Goal: Task Accomplishment & Management: Manage account settings

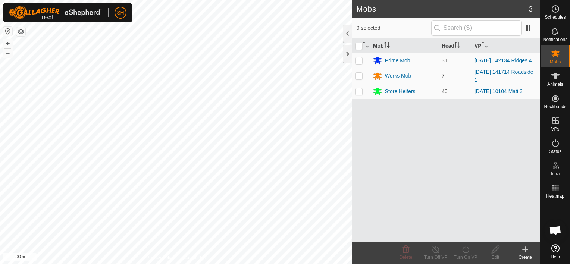
click at [149, 264] on html "SH Schedules Notifications Mobs Animals Neckbands VPs Status Infra Heatmap Help…" at bounding box center [285, 132] width 570 height 264
click at [360, 60] on p-checkbox at bounding box center [358, 60] width 7 height 6
checkbox input "true"
click at [467, 248] on icon at bounding box center [465, 249] width 9 height 9
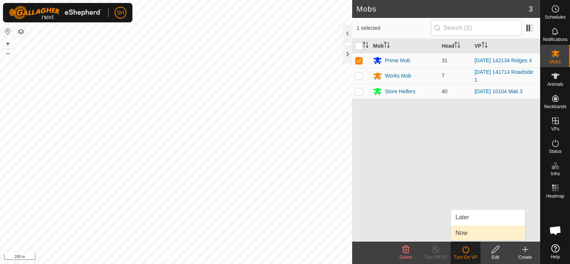
click at [474, 231] on link "Now" at bounding box center [488, 233] width 74 height 15
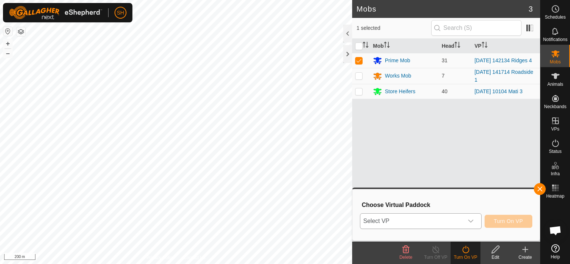
click at [470, 220] on icon "dropdown trigger" at bounding box center [471, 221] width 6 height 6
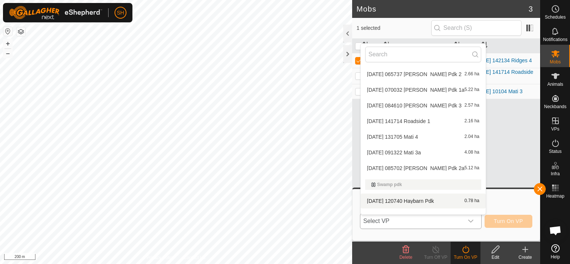
scroll to position [664, 0]
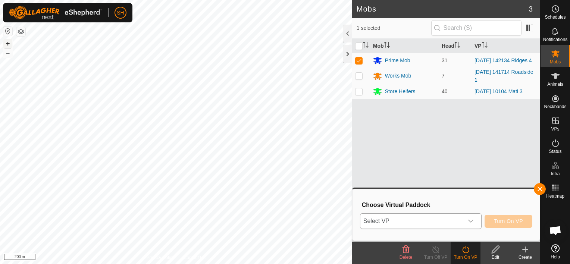
click at [5, 43] on button "+" at bounding box center [7, 43] width 9 height 9
click at [79, 0] on html "SH My Account Settings Logout Schedules Notifications Mobs Animals Neckbands VP…" at bounding box center [285, 132] width 570 height 264
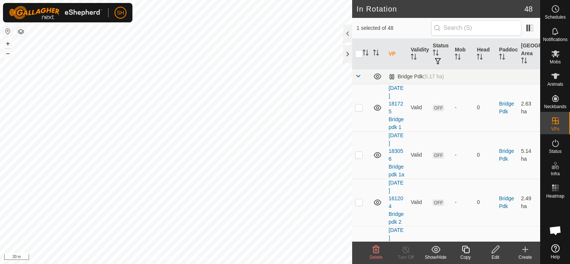
checkbox input "false"
checkbox input "true"
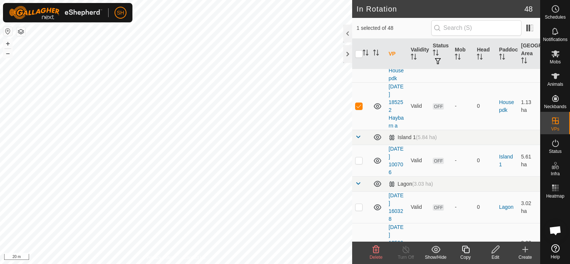
scroll to position [262, 0]
click at [494, 248] on icon at bounding box center [495, 249] width 9 height 9
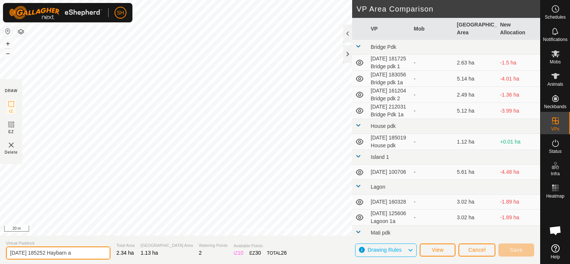
click at [84, 253] on input "[DATE] 185252 Haybarn a" at bounding box center [58, 253] width 104 height 13
type input "[DATE] 185252 Haybarn 1a"
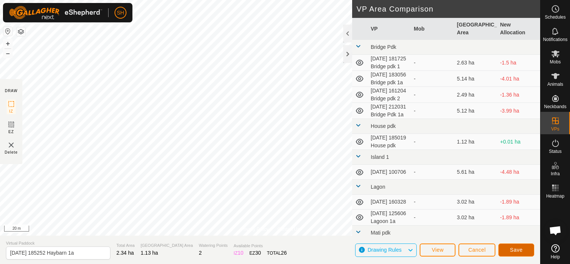
click at [516, 249] on span "Save" at bounding box center [516, 250] width 13 height 6
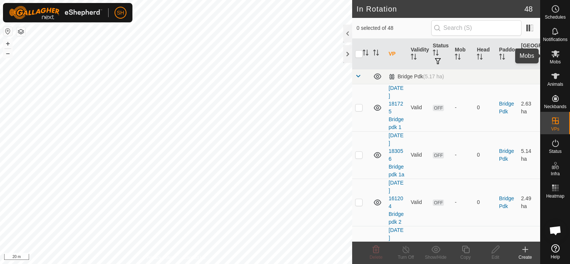
click at [552, 54] on icon at bounding box center [555, 53] width 9 height 9
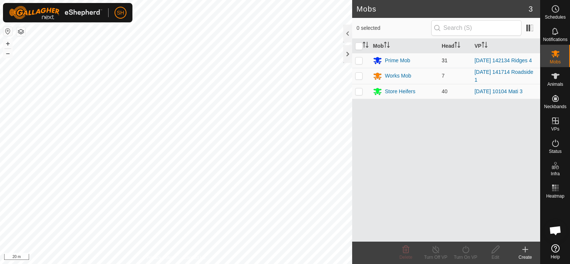
click at [354, 59] on div "SH Schedules Notifications Mobs Animals Neckbands VPs Status Infra Heatmap Help…" at bounding box center [285, 132] width 570 height 264
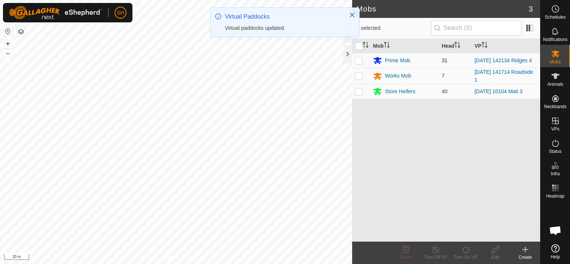
click at [359, 58] on p-checkbox at bounding box center [358, 60] width 7 height 6
checkbox input "true"
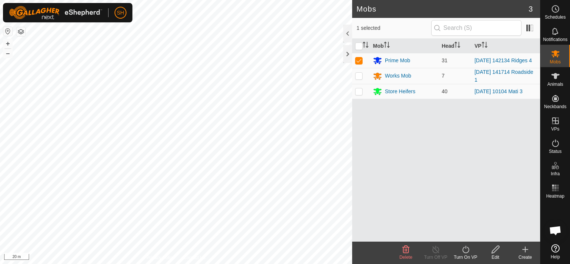
click at [467, 249] on icon at bounding box center [465, 249] width 9 height 9
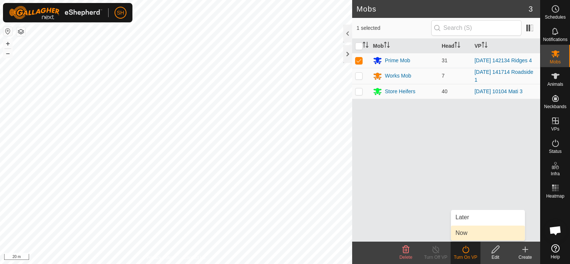
click at [473, 234] on link "Now" at bounding box center [488, 233] width 74 height 15
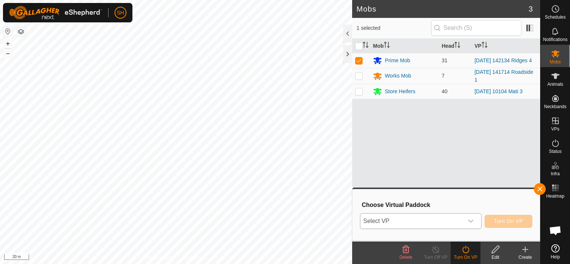
click at [473, 219] on icon "dropdown trigger" at bounding box center [471, 221] width 6 height 6
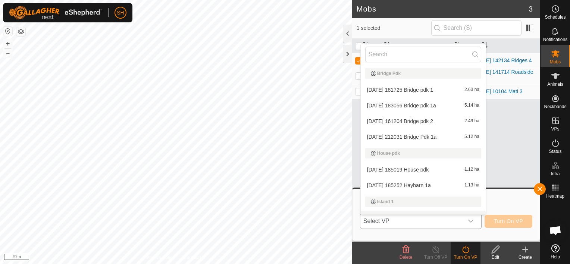
scroll to position [11, 0]
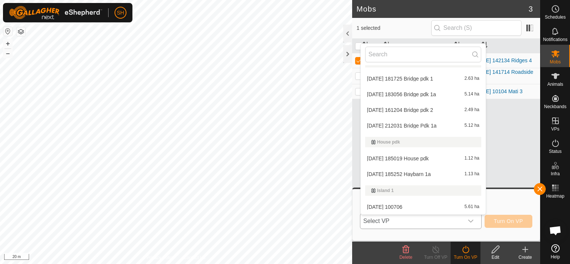
click at [423, 172] on li "[DATE] 185252 Haybarn 1a 1.13 ha" at bounding box center [423, 174] width 125 height 15
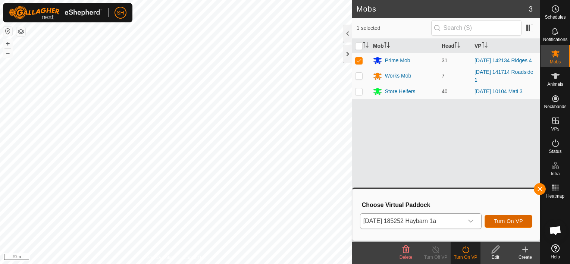
click at [513, 221] on span "Turn On VP" at bounding box center [508, 221] width 29 height 6
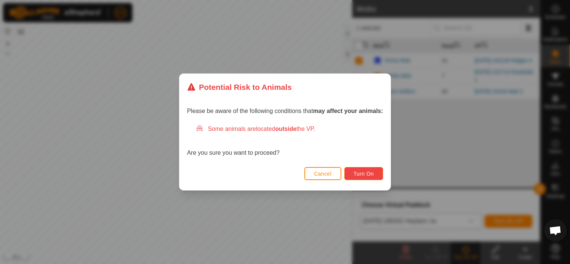
click at [369, 173] on span "Turn On" at bounding box center [364, 174] width 20 height 6
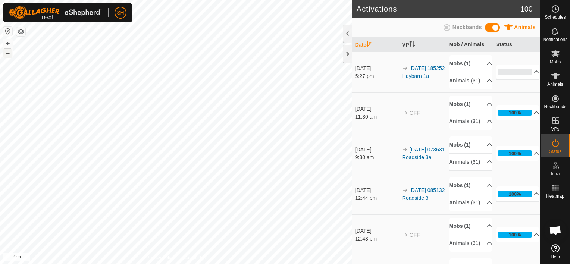
click at [10, 53] on button "–" at bounding box center [7, 53] width 9 height 9
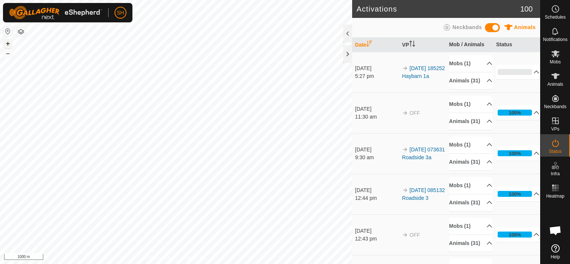
click at [7, 44] on button "+" at bounding box center [7, 43] width 9 height 9
click at [117, 0] on html "SH My Account Settings Logout Schedules Notifications Mobs Animals Neckbands VP…" at bounding box center [285, 132] width 570 height 264
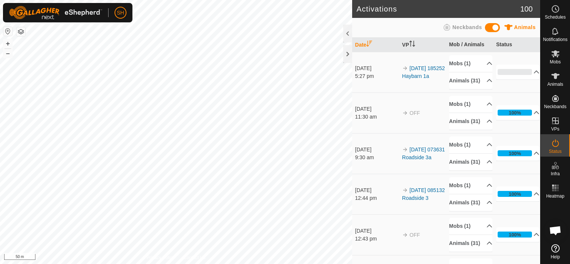
click at [129, 0] on html "SH Schedules Notifications Mobs Animals Neckbands VPs Status Infra Heatmap Help…" at bounding box center [285, 132] width 570 height 264
click at [103, 10] on div "SH Schedules Notifications Mobs Animals Neckbands VPs Status Infra Heatmap Help…" at bounding box center [285, 132] width 570 height 264
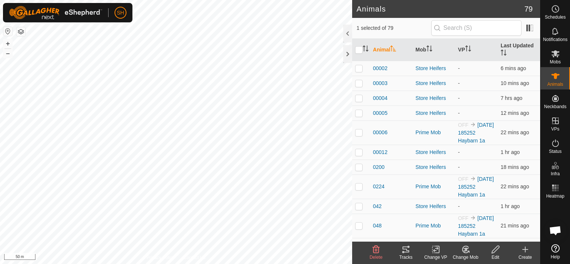
click at [466, 250] on icon at bounding box center [465, 250] width 5 height 4
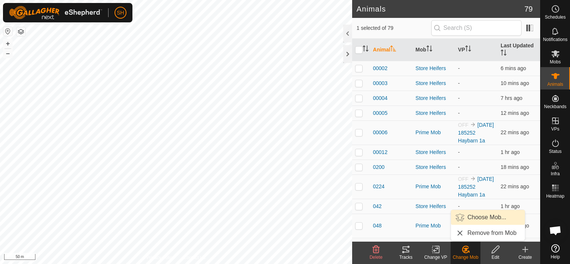
click at [484, 216] on link "Choose Mob..." at bounding box center [488, 217] width 74 height 15
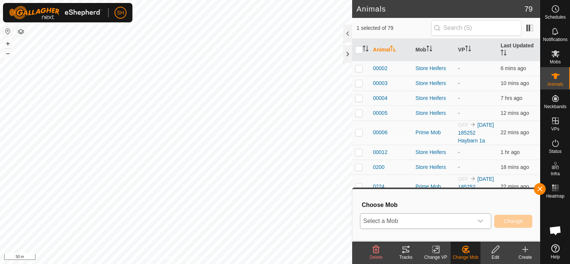
click at [480, 221] on icon "dropdown trigger" at bounding box center [480, 221] width 5 height 3
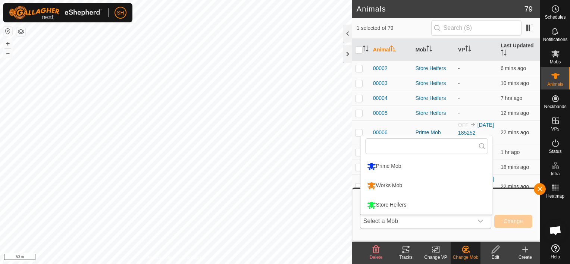
click at [398, 204] on li "Store Heifers" at bounding box center [427, 205] width 132 height 19
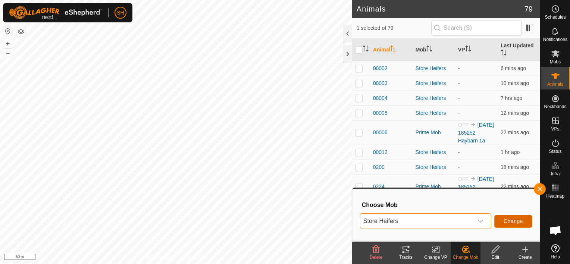
click at [515, 220] on span "Change" at bounding box center [513, 221] width 19 height 6
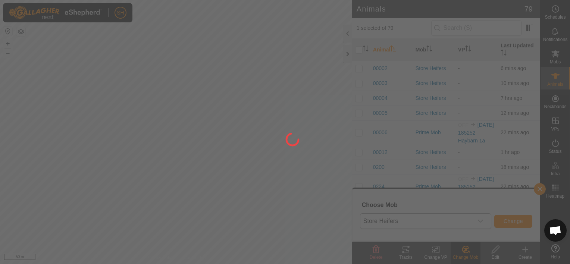
checkbox input "false"
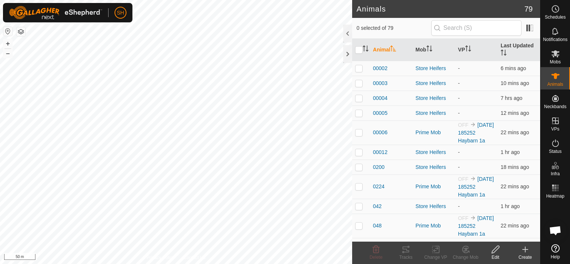
click at [281, 264] on html "SH Schedules Notifications Mobs Animals Neckbands VPs Status Infra Heatmap Help…" at bounding box center [285, 132] width 570 height 264
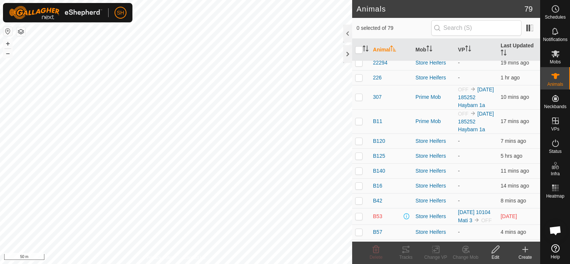
scroll to position [225, 0]
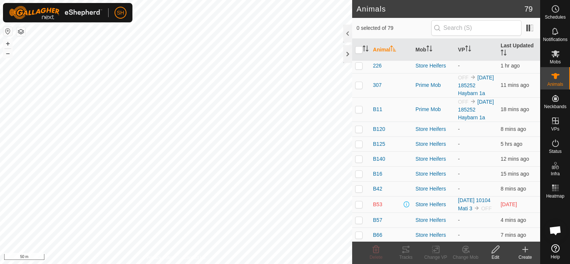
click at [0, 142] on html "SH Schedules Notifications Mobs Animals Neckbands VPs Status Infra Heatmap Help…" at bounding box center [285, 132] width 570 height 264
click at [115, 12] on p-avatar "SH" at bounding box center [121, 13] width 12 height 12
click at [136, 55] on link "Logout" at bounding box center [155, 57] width 74 height 12
